Goal: Information Seeking & Learning: Learn about a topic

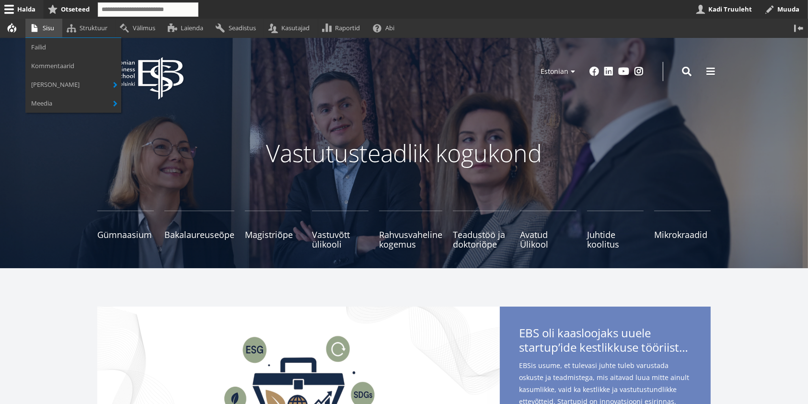
click at [48, 29] on link "Sisu" at bounding box center [43, 28] width 37 height 19
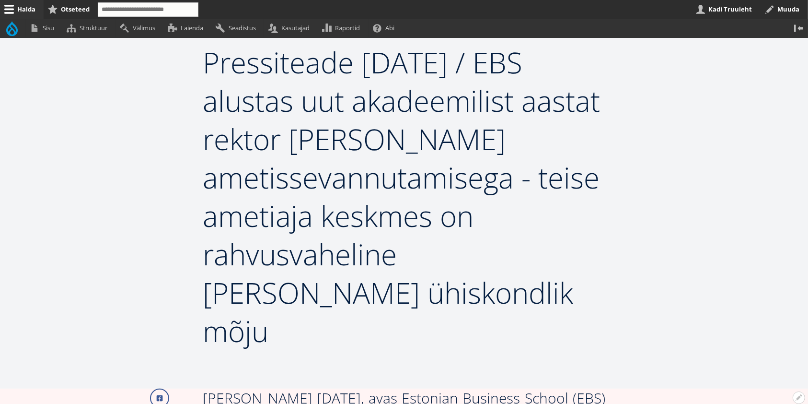
scroll to position [192, 0]
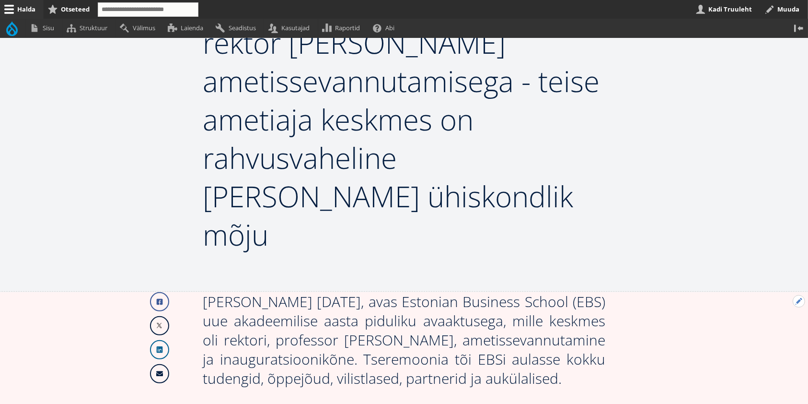
click at [800, 295] on button "Avatud Järgmine uudis seaded" at bounding box center [799, 301] width 12 height 12
click at [782, 322] on link "Muuda" at bounding box center [783, 327] width 44 height 10
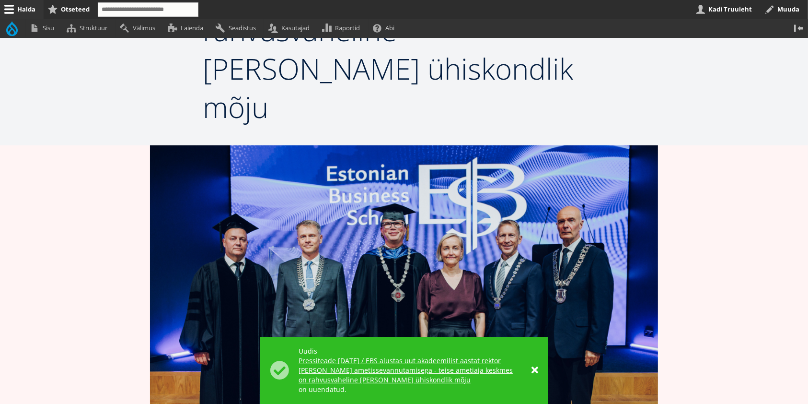
scroll to position [192, 0]
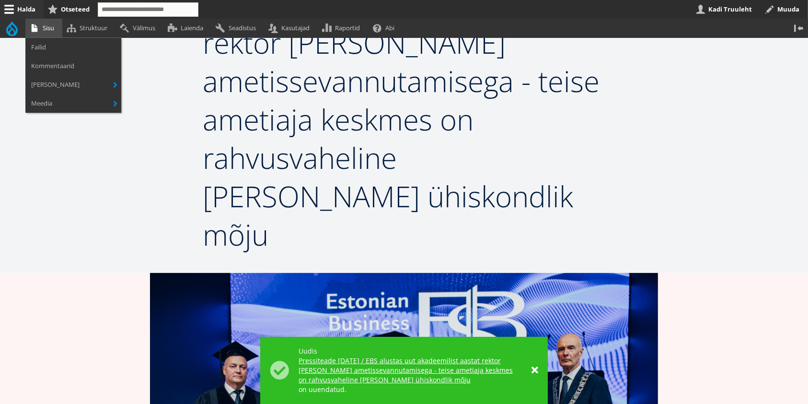
click at [49, 29] on link "Sisu" at bounding box center [43, 28] width 37 height 19
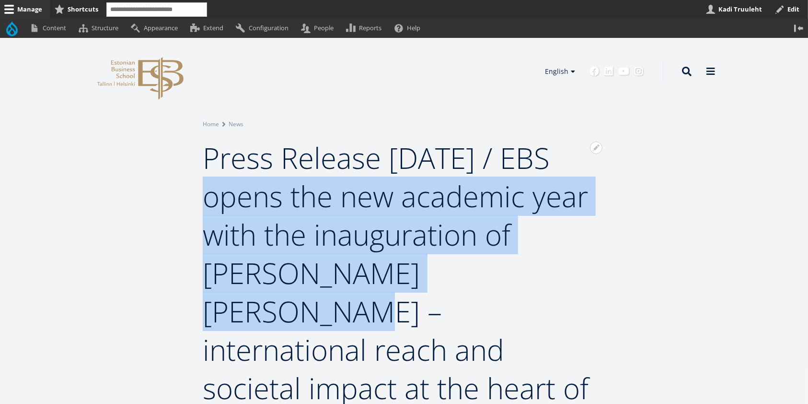
drag, startPoint x: 207, startPoint y: 197, endPoint x: 468, endPoint y: 281, distance: 274.2
click at [468, 281] on span "Press Release 29.08.2025 / EBS opens the new academic year with the inauguratio…" at bounding box center [396, 292] width 386 height 308
copy span "EBS opens the new academic year with the inauguration of Rector Meelis Kitsing"
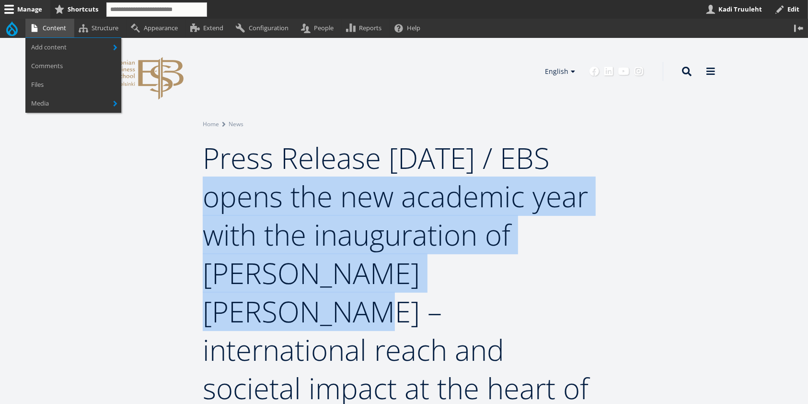
click at [52, 27] on link "Content" at bounding box center [49, 28] width 49 height 19
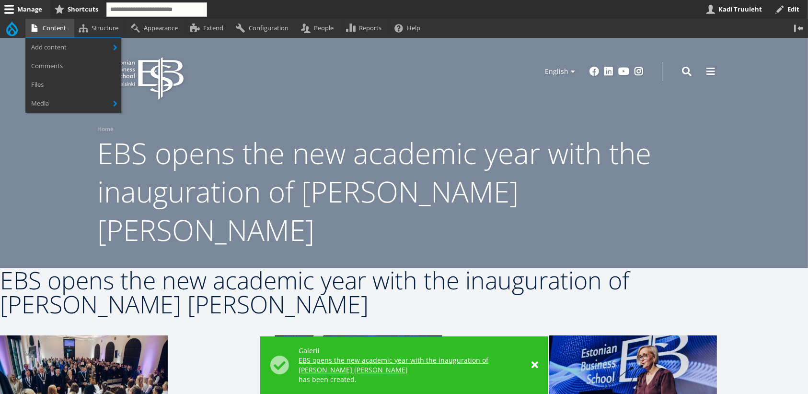
click at [53, 26] on link "Content" at bounding box center [49, 28] width 49 height 19
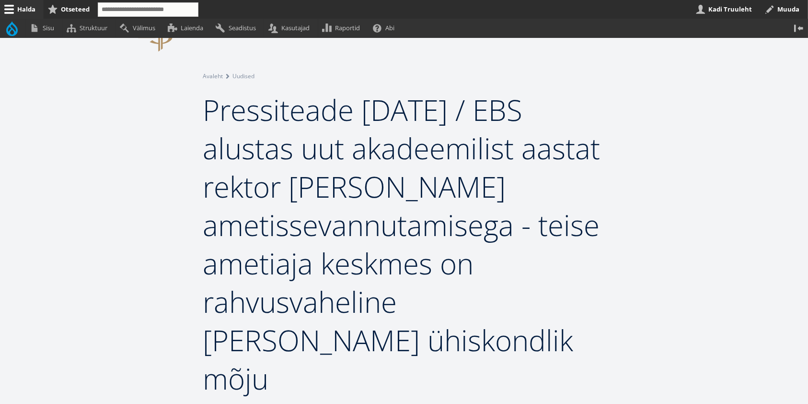
scroll to position [128, 0]
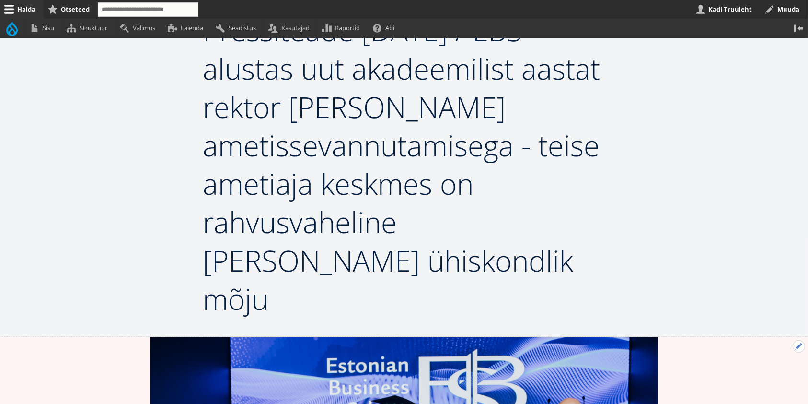
click at [796, 340] on button "Avatud Järgmine uudis seaded" at bounding box center [799, 346] width 12 height 12
click at [783, 367] on link "Muuda" at bounding box center [783, 372] width 44 height 10
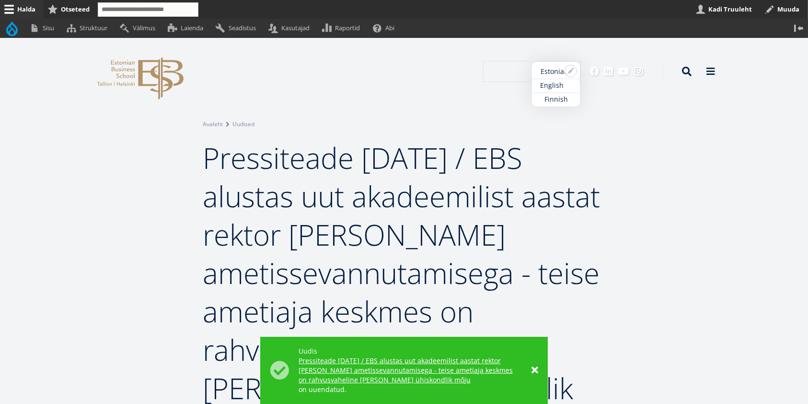
click at [557, 83] on link "English" at bounding box center [556, 86] width 48 height 14
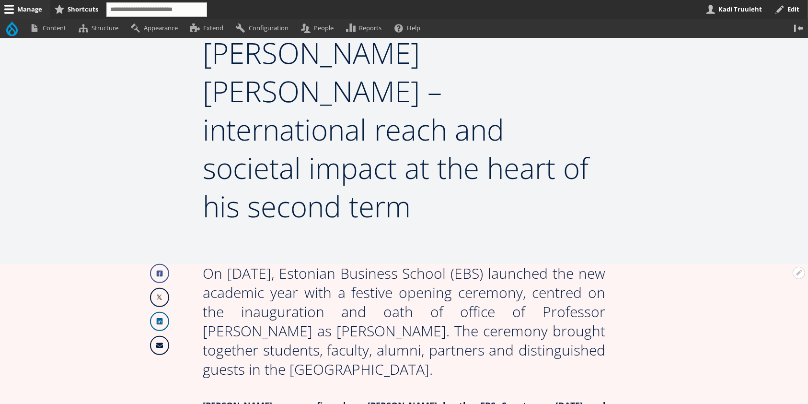
scroll to position [275, 0]
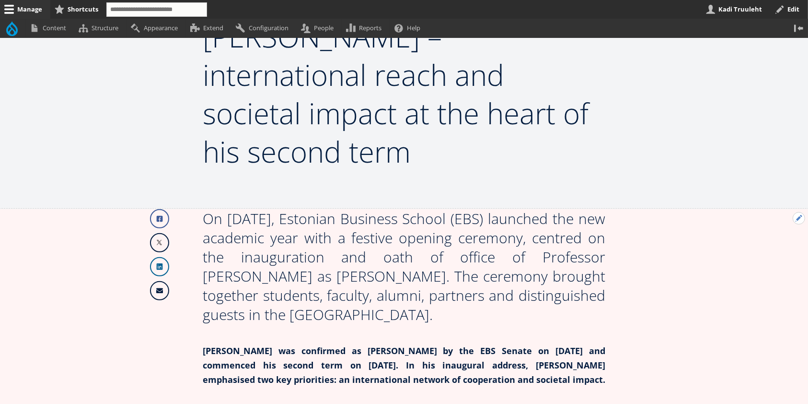
click at [796, 212] on button "Open Next news configuration options" at bounding box center [799, 218] width 12 height 12
click at [773, 239] on link "Edit" at bounding box center [778, 244] width 51 height 10
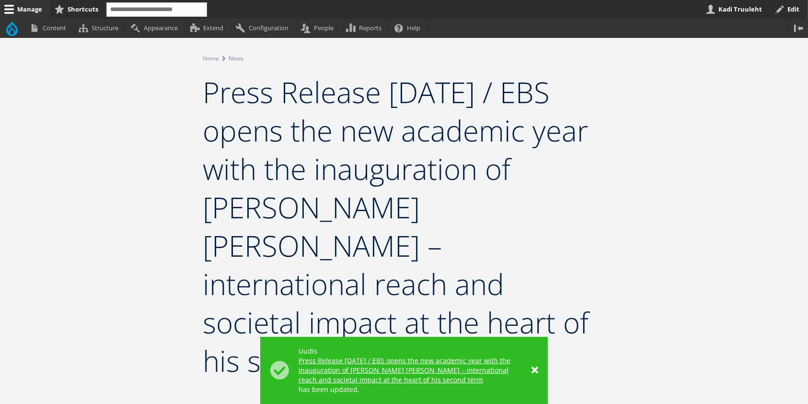
scroll to position [128, 0]
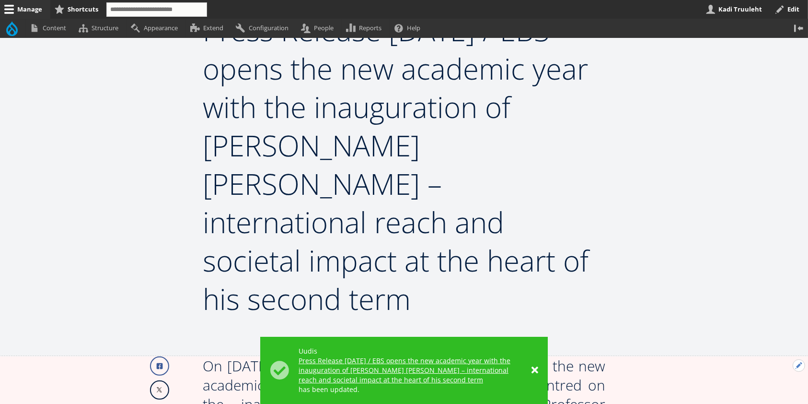
click at [798, 359] on button "Open Next news configuration options" at bounding box center [799, 365] width 12 height 12
click at [777, 386] on link "Edit" at bounding box center [778, 391] width 51 height 10
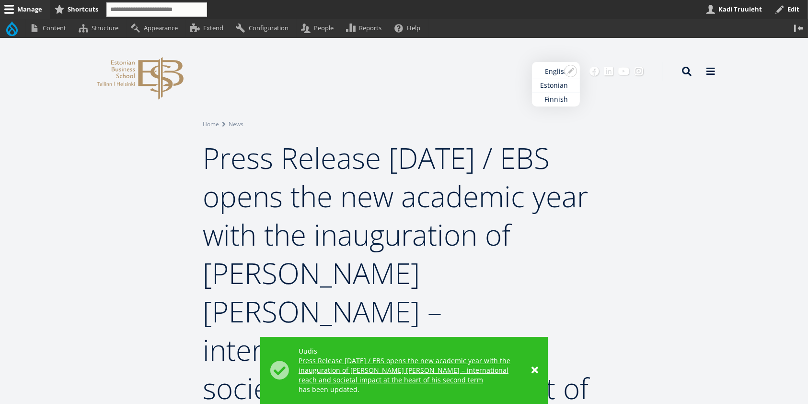
click at [557, 82] on link "Estonian" at bounding box center [556, 86] width 48 height 14
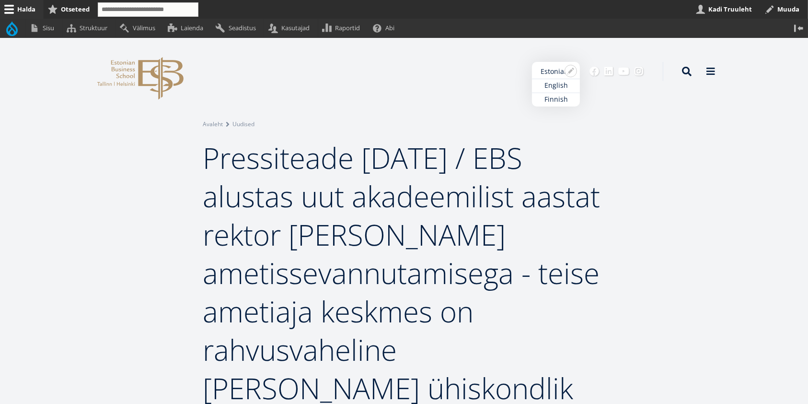
click at [556, 70] on ul "Estonian English Finnish" at bounding box center [556, 84] width 48 height 45
click at [556, 69] on ul "Estonian English Finnish" at bounding box center [556, 84] width 48 height 45
click at [145, 74] on icon "EBS Logo Created with Sketch." at bounding box center [140, 78] width 86 height 43
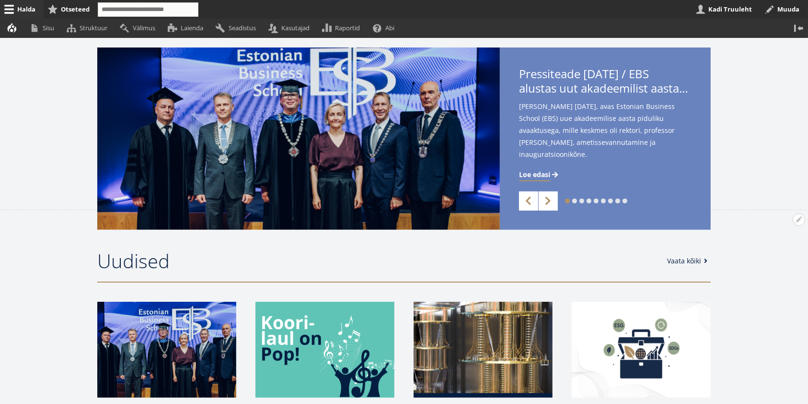
scroll to position [319, 0]
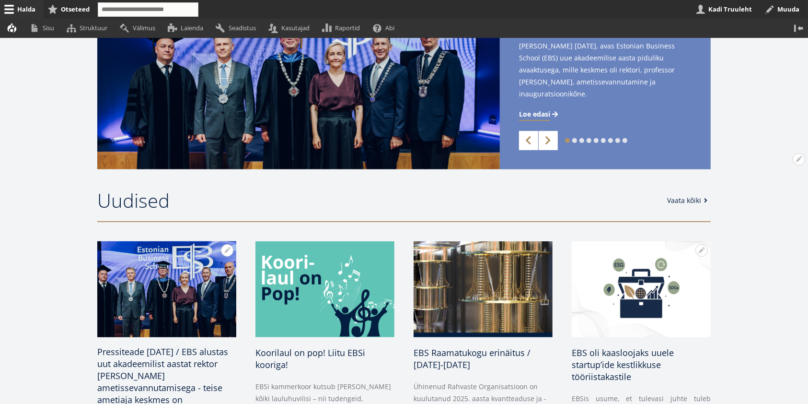
click at [179, 358] on span "Pressiteade [DATE] / EBS alustas uut akadeemilist aastat rektor [PERSON_NAME] a…" at bounding box center [162, 387] width 131 height 83
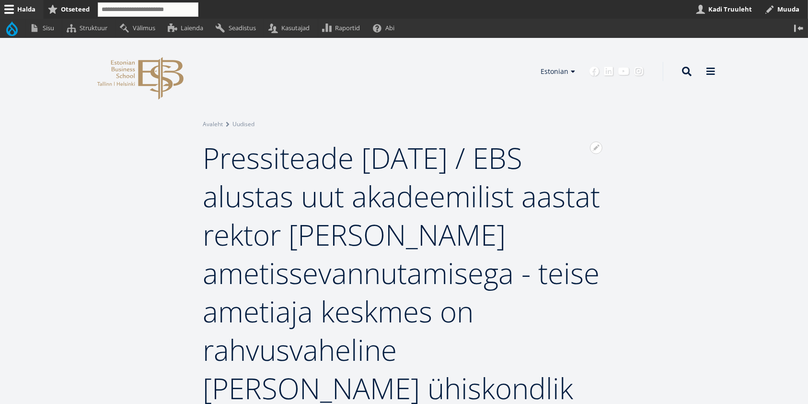
drag, startPoint x: 205, startPoint y: 162, endPoint x: 436, endPoint y: 391, distance: 325.7
click at [438, 393] on h1 "Pressiteade [DATE] / EBS alustas uut akadeemilist aastat rektor [PERSON_NAME] a…" at bounding box center [404, 292] width 403 height 307
copy span "Pressiteade [DATE] / EBS alustas uut akadeemilist aastat rektor [PERSON_NAME] a…"
click at [413, 88] on header "Avatud seaded Seadista plokki Eemalda plokk Tõlgi block EBS Logo Created with S…" at bounding box center [404, 71] width 808 height 67
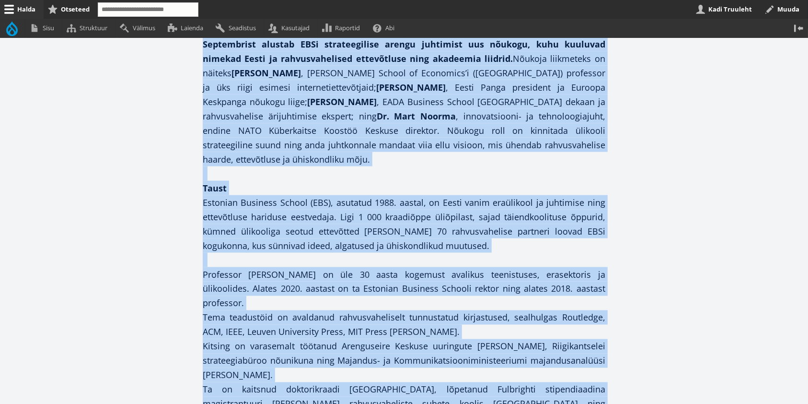
scroll to position [1537, 0]
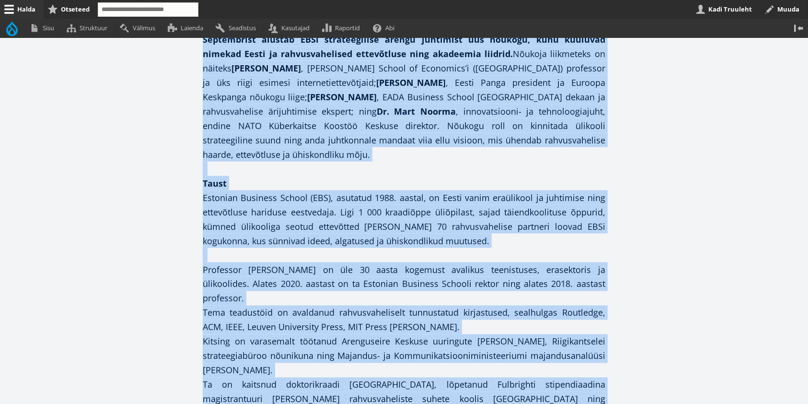
drag, startPoint x: 207, startPoint y: 157, endPoint x: 444, endPoint y: 296, distance: 274.8
click at [457, 310] on div "Avatud seaded Seadista plokki Eemalda plokk Tõlgi block EBS Logo Created with S…" at bounding box center [404, 79] width 808 height 3157
copy div "Pressiteade 29.08.2025 / EBS alustas uut akadeemilist aastat rektor Meelis Kits…"
click at [417, 262] on p "Professor Meelis Kitsingul on üle 30 aasta kogemust avalikus teenistuses, erase…" at bounding box center [404, 341] width 403 height 158
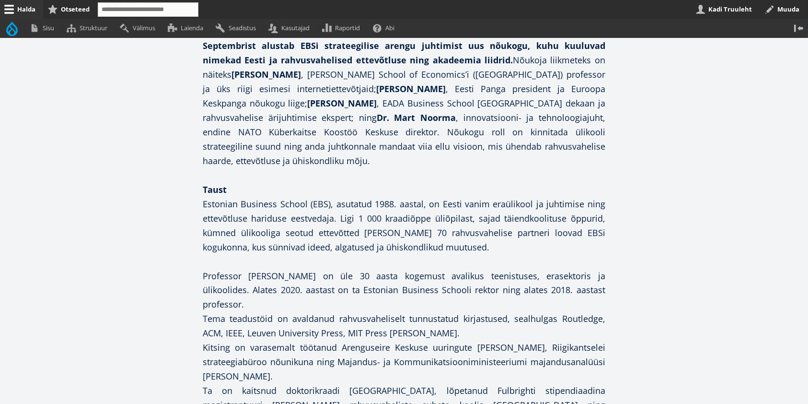
scroll to position [1281, 0]
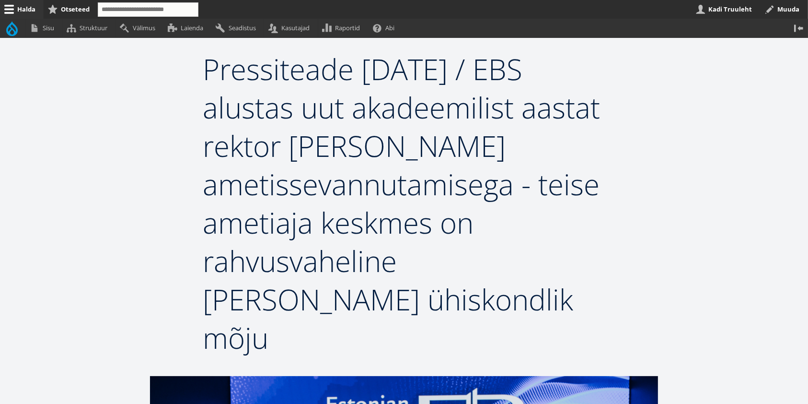
scroll to position [0, 0]
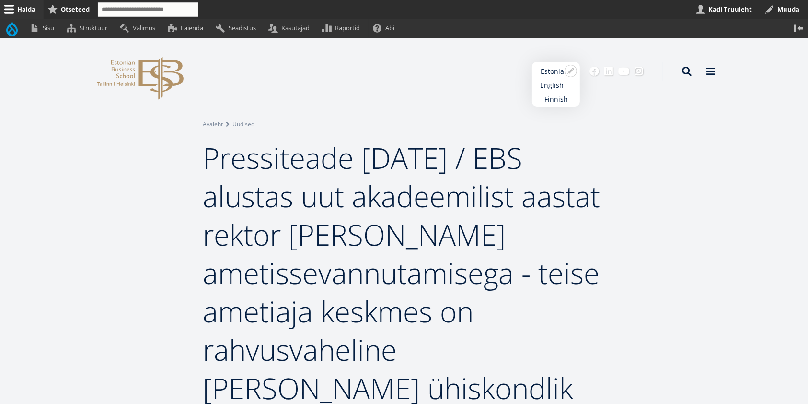
click at [556, 86] on link "English" at bounding box center [556, 86] width 48 height 14
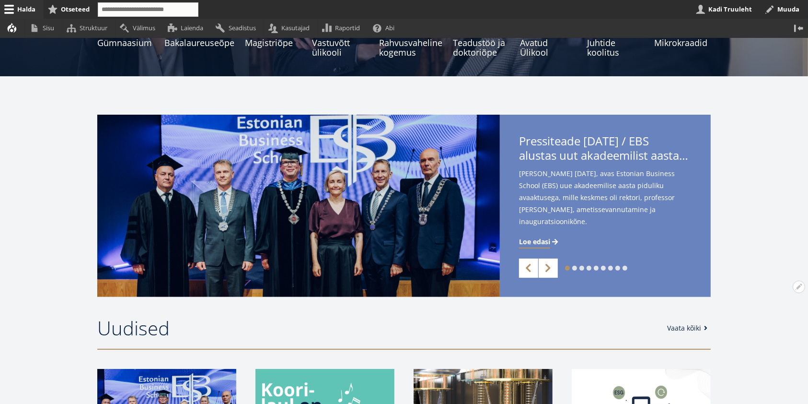
scroll to position [255, 0]
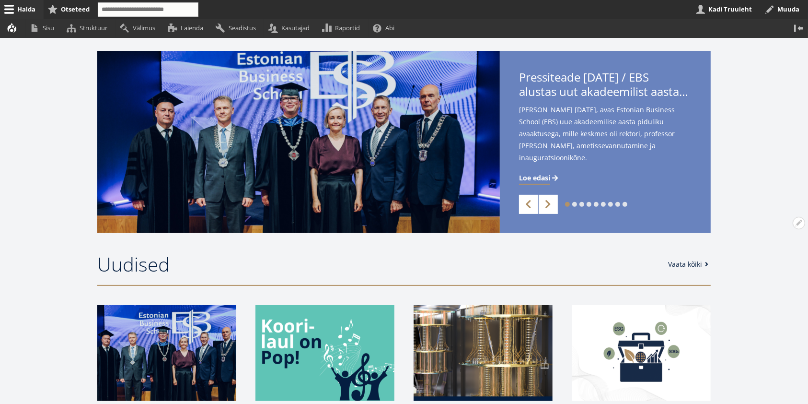
click at [687, 263] on link "Vaata kõiki" at bounding box center [690, 264] width 44 height 10
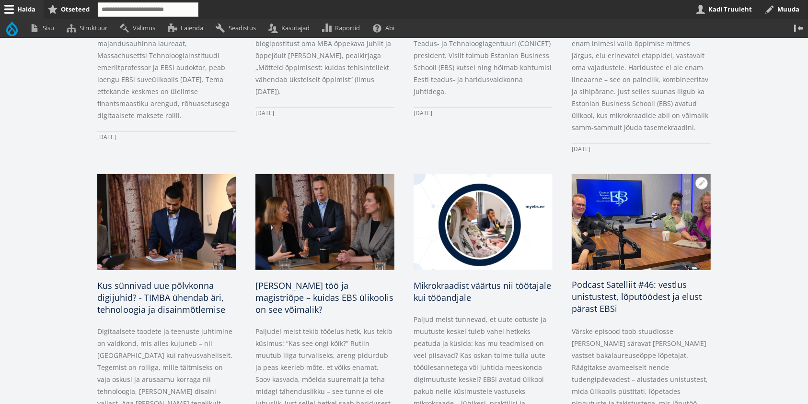
scroll to position [959, 0]
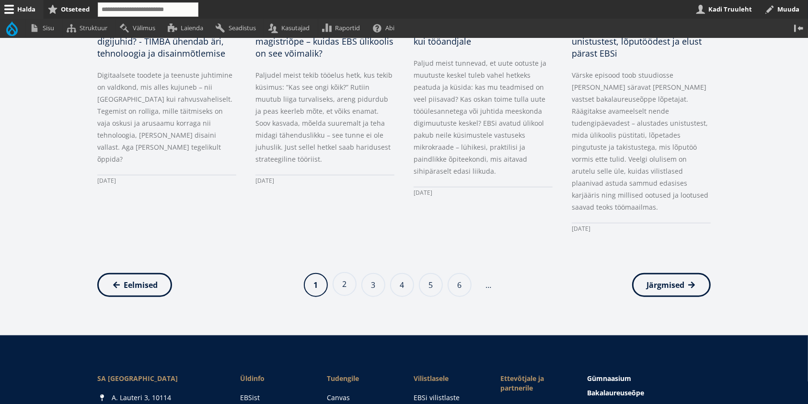
click at [341, 272] on link "Page 2" at bounding box center [345, 284] width 24 height 24
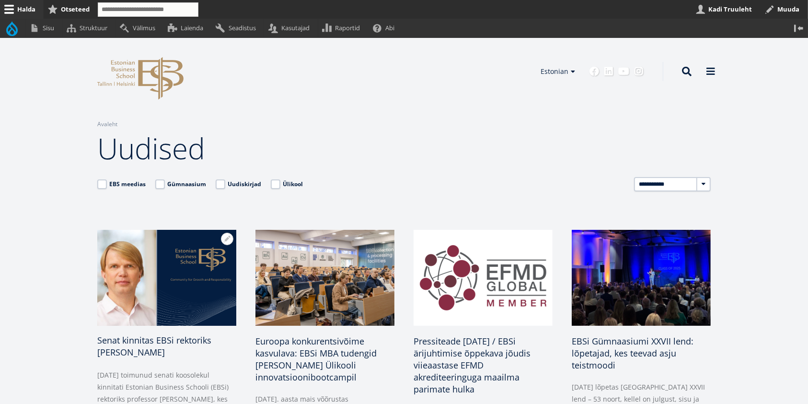
click at [164, 340] on span "Senat kinnitas EBSi rektoriks [PERSON_NAME]" at bounding box center [154, 345] width 114 height 23
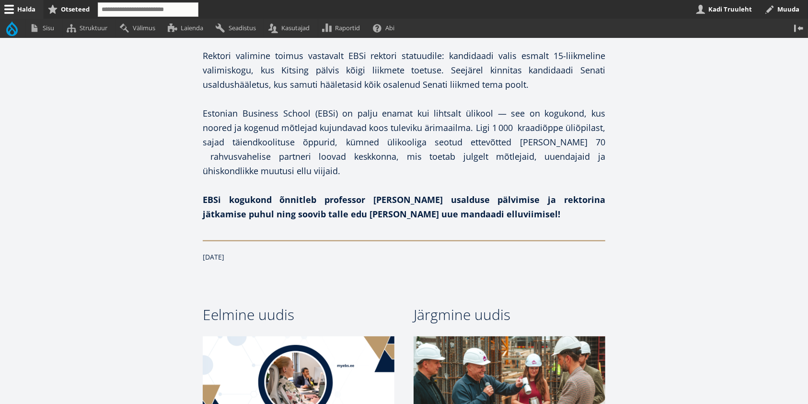
scroll to position [894, 0]
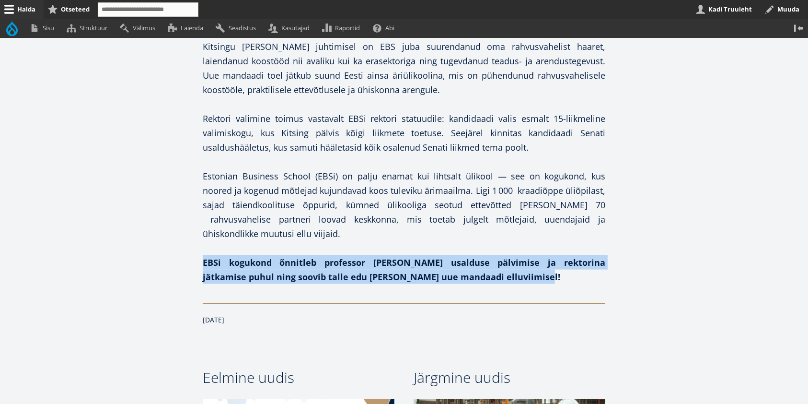
drag, startPoint x: 484, startPoint y: 259, endPoint x: 202, endPoint y: 248, distance: 281.6
click at [203, 255] on p "EBSi kogukond õnnitleb professor Meelis Kitsingut usalduse pälvimise ja rektori…" at bounding box center [404, 269] width 403 height 29
copy strong "EBSi kogukond õnnitleb professor Meelis Kitsingut usalduse pälvimise ja rektori…"
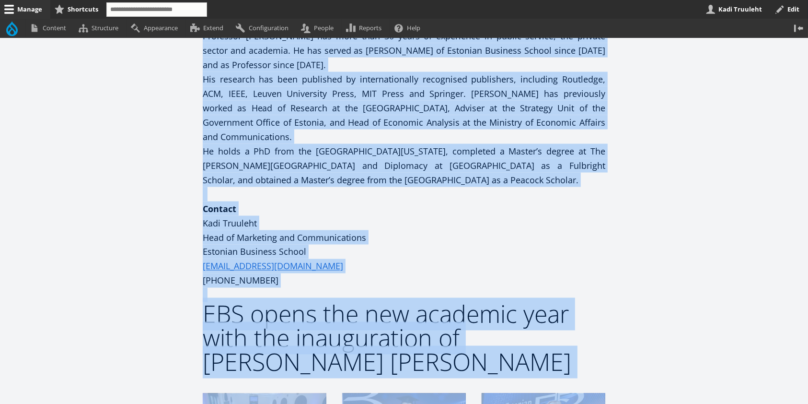
scroll to position [1600, 0]
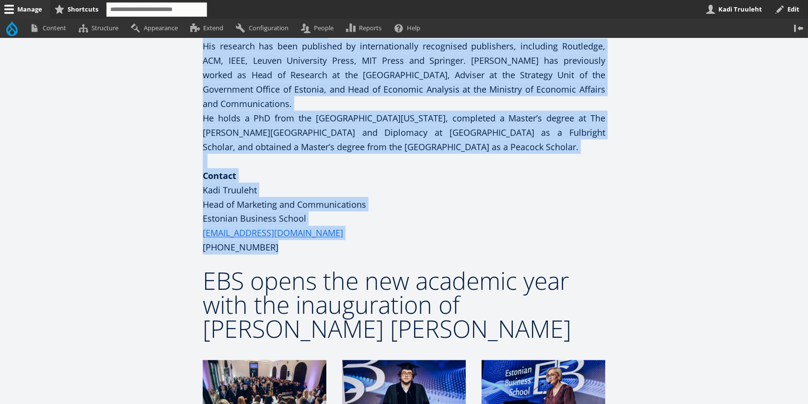
drag, startPoint x: 210, startPoint y: 155, endPoint x: 380, endPoint y: 164, distance: 170.4
copy div "Lorem Ipsumdo 31.34.1877 / SIT ametc adi eli seddoeiu temp inci utl etdoloremag…"
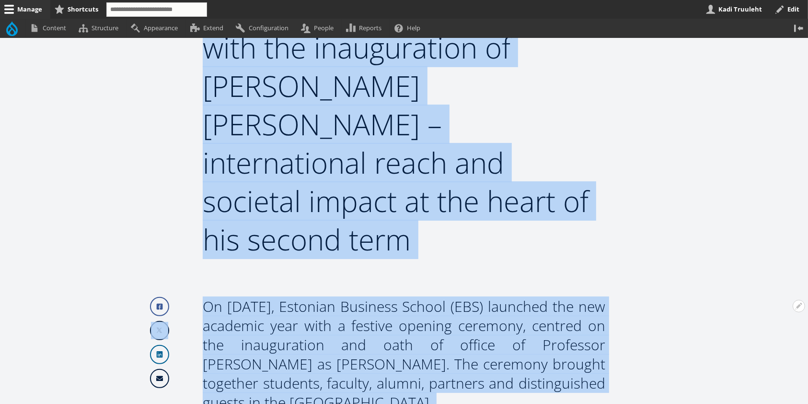
scroll to position [277, 0]
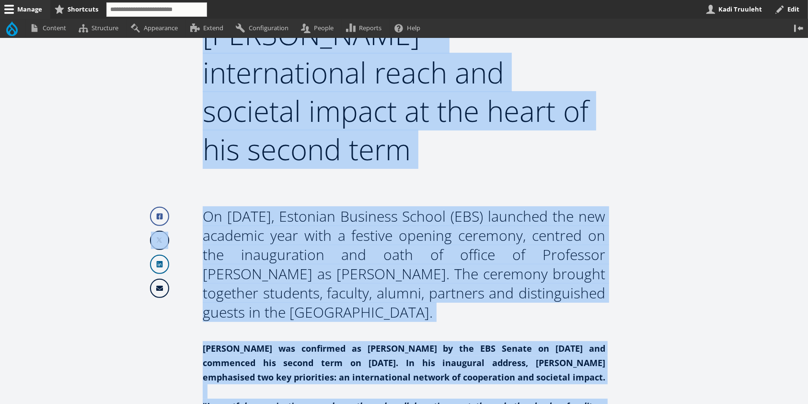
drag, startPoint x: 319, startPoint y: 148, endPoint x: 232, endPoint y: 179, distance: 92.2
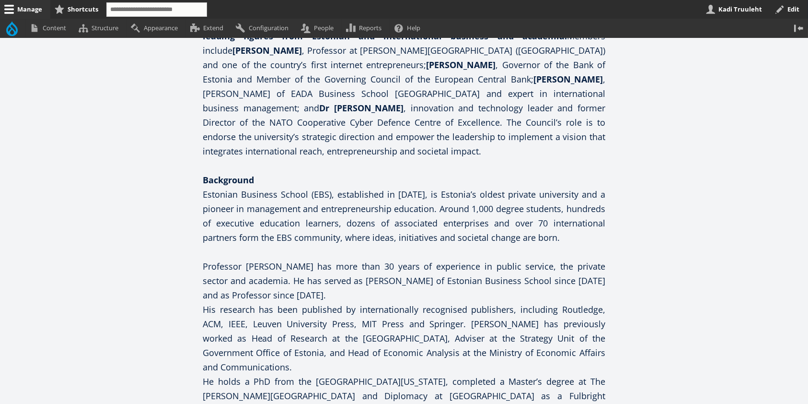
scroll to position [1380, 0]
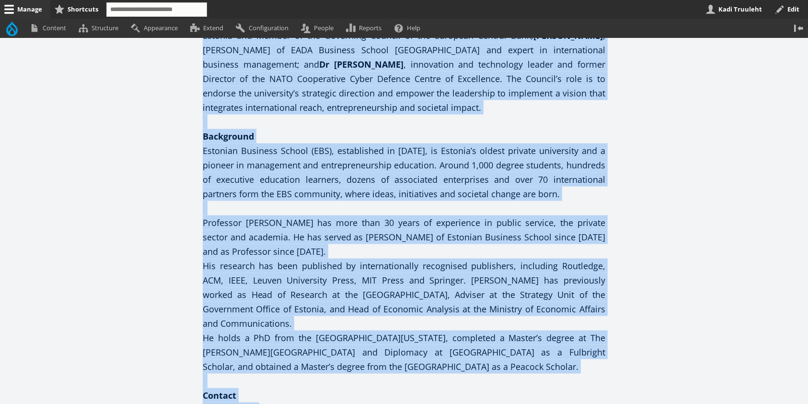
drag, startPoint x: 206, startPoint y: 177, endPoint x: 380, endPoint y: 378, distance: 265.0
click at [380, 379] on div "Open configuration options Configure block Remove block Translate block Faceboo…" at bounding box center [404, 67] width 403 height 1928
copy div "Lo 54 Ipsumd, Sitametc Adipisci Elitse (DOE) temporin utl etd magnaali enim adm…"
